Goal: Task Accomplishment & Management: Manage account settings

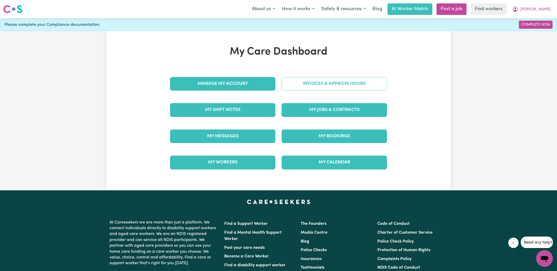
click at [326, 85] on link "Invoices & Approve Hours" at bounding box center [334, 84] width 105 height 14
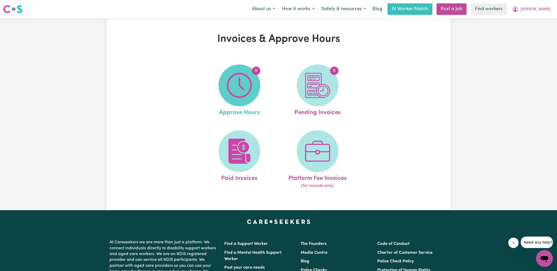
click at [250, 85] on img at bounding box center [239, 85] width 25 height 25
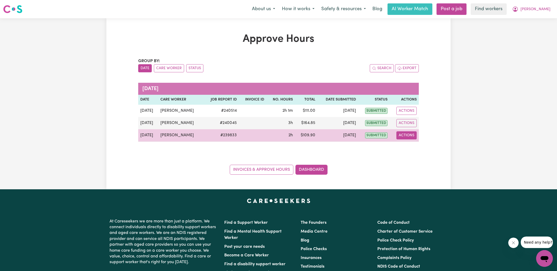
click at [405, 135] on button "Actions" at bounding box center [406, 135] width 20 height 8
click at [409, 144] on link "View Job Report" at bounding box center [418, 147] width 45 height 10
select select "pm"
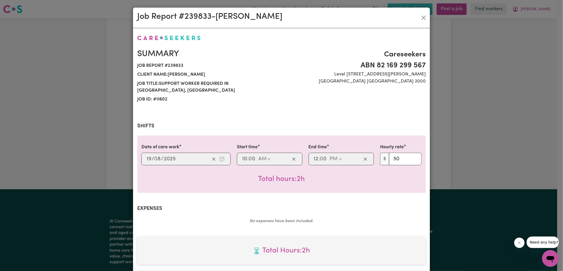
scroll to position [131, 0]
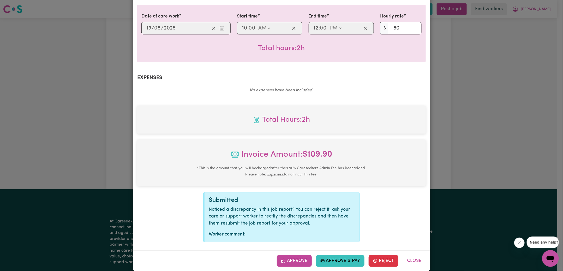
click at [297, 255] on button "Approve" at bounding box center [294, 260] width 35 height 11
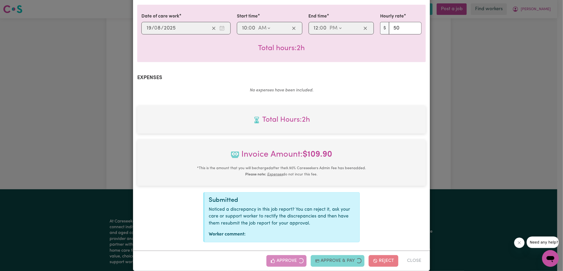
click at [491, 127] on div "Job Report # 239833 - [PERSON_NAME] Summary Job report # 239833 Client name: [P…" at bounding box center [281, 135] width 563 height 271
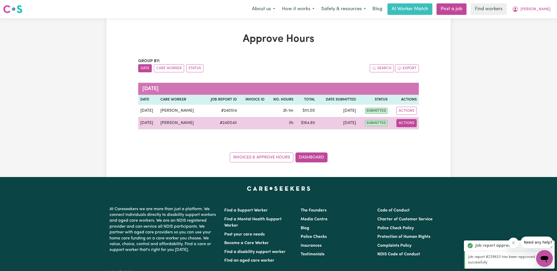
click at [414, 122] on button "Actions" at bounding box center [406, 123] width 20 height 8
click at [419, 135] on link "View Job Report" at bounding box center [418, 135] width 45 height 10
select select "pm"
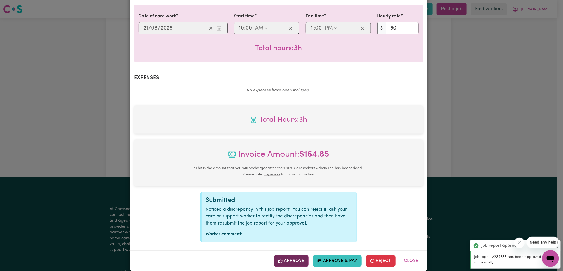
click at [300, 255] on button "Approve" at bounding box center [291, 260] width 35 height 11
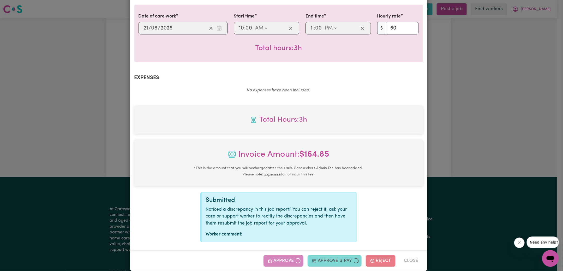
click at [475, 140] on div "Job Report # 240045 - [PERSON_NAME] Summary Job report # 240045 Client name: [P…" at bounding box center [281, 135] width 563 height 271
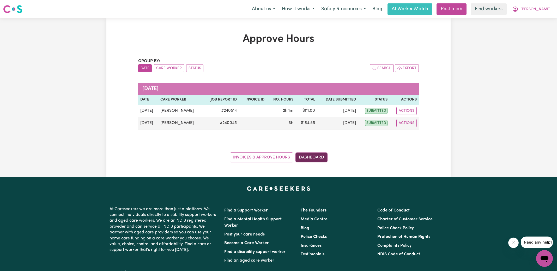
click at [318, 158] on link "Dashboard" at bounding box center [311, 157] width 32 height 10
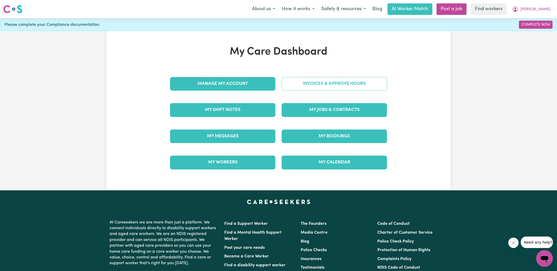
click at [321, 82] on link "Invoices & Approve Hours" at bounding box center [334, 84] width 105 height 14
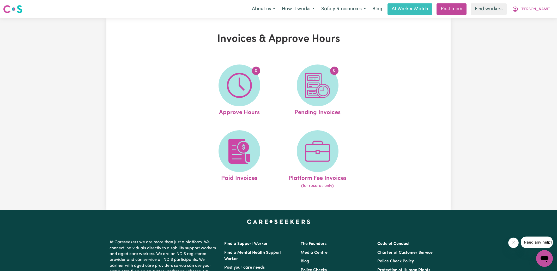
click at [323, 85] on img at bounding box center [317, 85] width 25 height 25
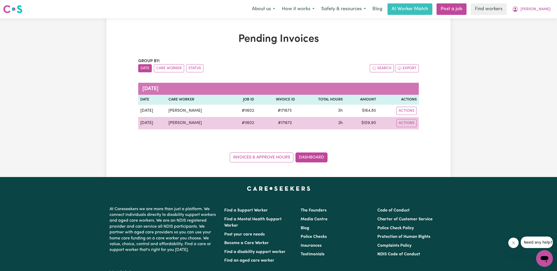
click at [286, 122] on span "# 171672" at bounding box center [285, 123] width 20 height 6
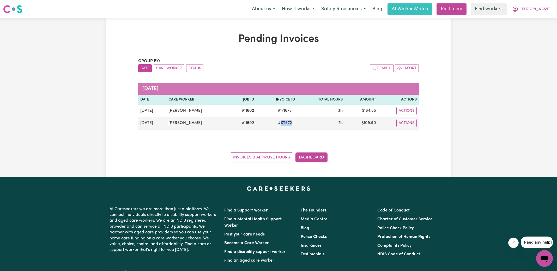
copy span "171672"
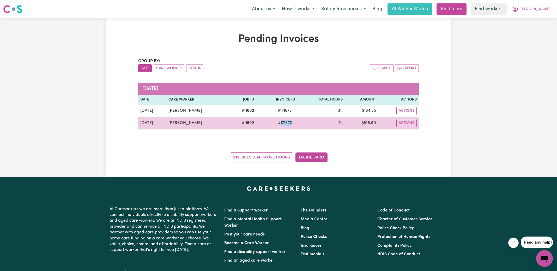
click at [287, 122] on span "# 171672" at bounding box center [285, 123] width 20 height 6
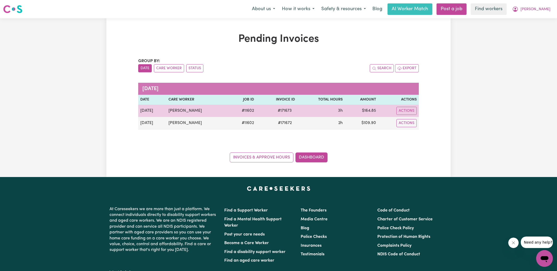
click at [287, 111] on span "# 171673" at bounding box center [285, 110] width 20 height 6
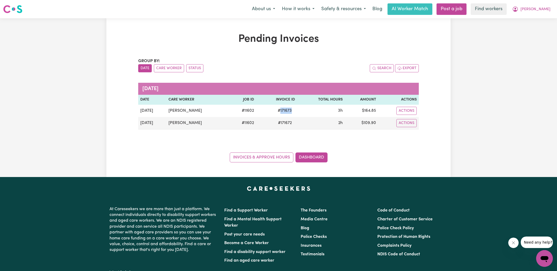
copy span "171673"
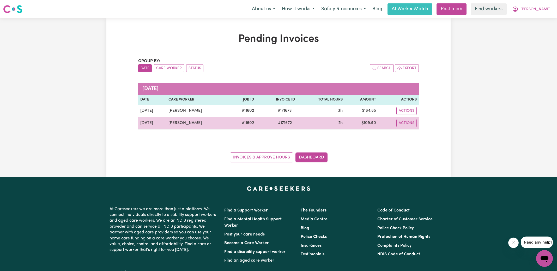
click at [369, 122] on td "$ 109.90" at bounding box center [361, 123] width 33 height 13
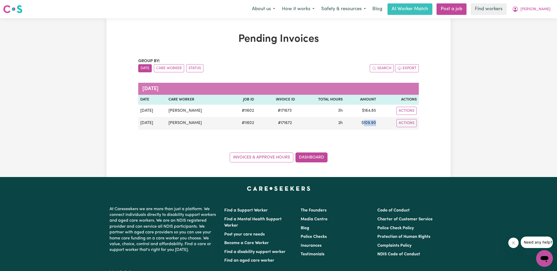
copy td "109.90"
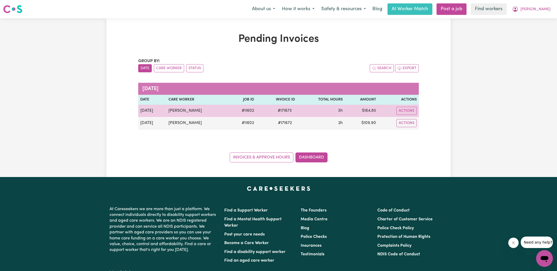
click at [373, 110] on td "$ 164.85" at bounding box center [361, 111] width 33 height 12
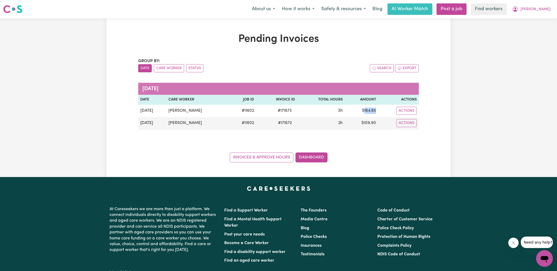
copy td "164.85"
click at [518, 9] on icon "My Account" at bounding box center [515, 9] width 6 height 6
click at [528, 28] on link "Logout" at bounding box center [532, 30] width 41 height 10
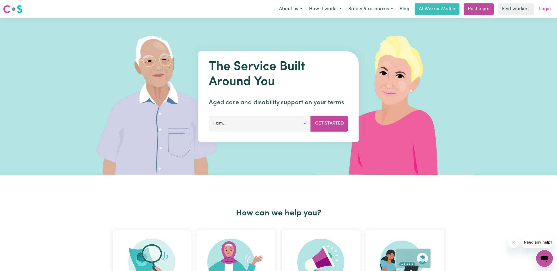
click at [540, 10] on link "Login" at bounding box center [545, 8] width 18 height 11
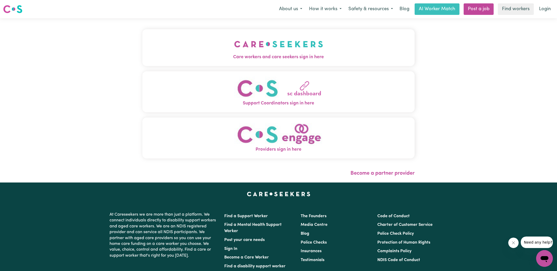
click at [172, 40] on button "Care workers and care seekers sign in here" at bounding box center [278, 47] width 272 height 37
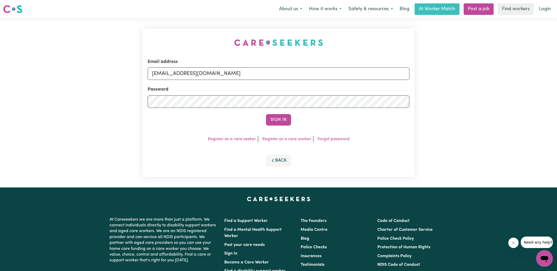
drag, startPoint x: 153, startPoint y: 20, endPoint x: 160, endPoint y: 31, distance: 12.7
click at [152, 20] on div "Email address [EMAIL_ADDRESS][DOMAIN_NAME] Password Sign In Register as a care …" at bounding box center [278, 102] width 278 height 169
drag, startPoint x: 179, startPoint y: 73, endPoint x: 443, endPoint y: 78, distance: 263.7
click at [443, 78] on div "Email address [EMAIL_ADDRESS][DOMAIN_NAME] Password Sign In Register as a care …" at bounding box center [278, 102] width 557 height 169
type input "[EMAIL_ADDRESS][DOMAIN_NAME]"
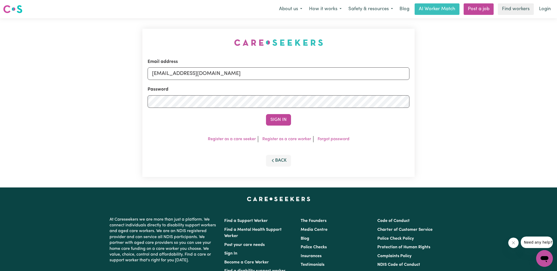
click at [266, 114] on button "Sign In" at bounding box center [278, 119] width 25 height 11
